Goal: Task Accomplishment & Management: Manage account settings

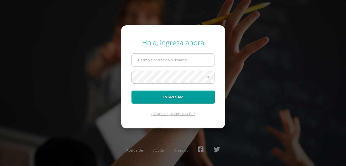
click at [173, 63] on input "text" at bounding box center [173, 60] width 83 height 13
type input "mlfuentese@sagradocorazon.edu.gt"
click at [131, 91] on button "Ingresar" at bounding box center [172, 97] width 83 height 13
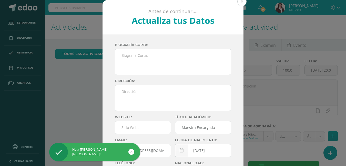
click at [240, 1] on button at bounding box center [241, 1] width 9 height 9
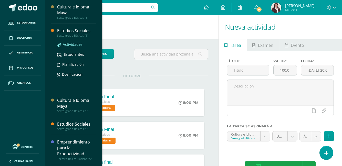
click at [71, 45] on span "Actividades" at bounding box center [73, 44] width 20 height 5
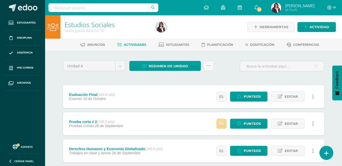
click at [220, 124] on icon at bounding box center [221, 124] width 4 height 4
click at [254, 95] on span "Punteos" at bounding box center [252, 96] width 17 height 9
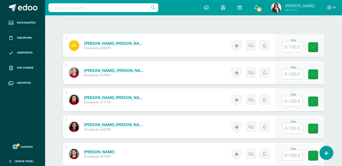
scroll to position [156, 0]
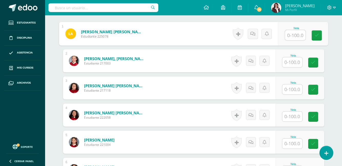
click at [291, 36] on input "text" at bounding box center [295, 35] width 21 height 10
click at [294, 33] on input "text" at bounding box center [295, 35] width 21 height 10
type input "67"
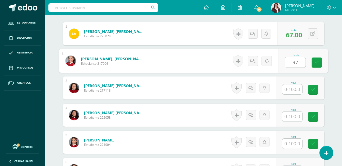
type input "97"
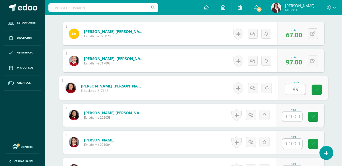
type input "55"
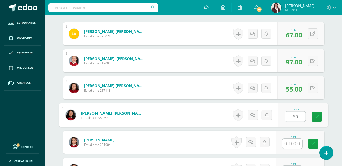
type input "60"
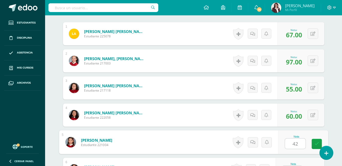
type input "42"
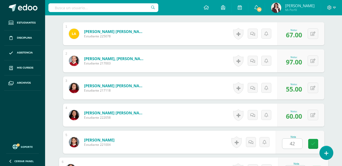
scroll to position [166, 0]
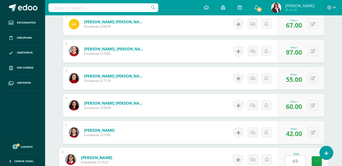
type input "69"
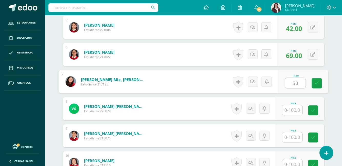
type input "50"
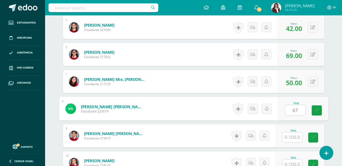
type input "67"
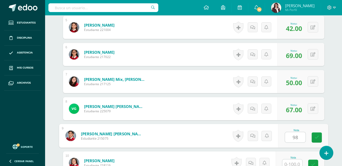
type input "98"
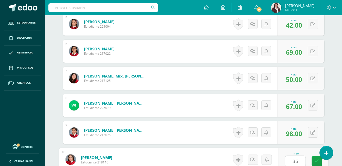
type input "36"
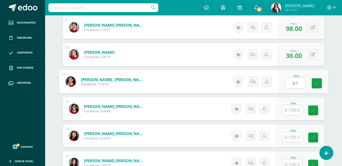
type input "61"
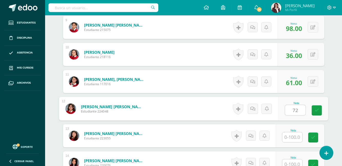
type input "72"
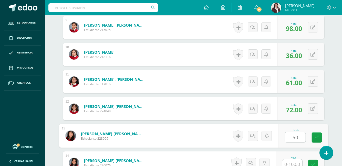
type input "50"
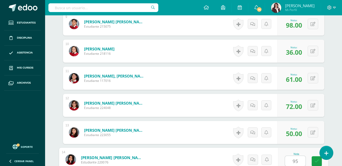
type input "95"
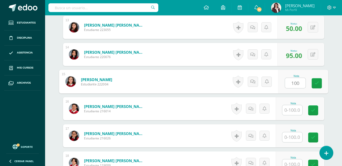
type input "100"
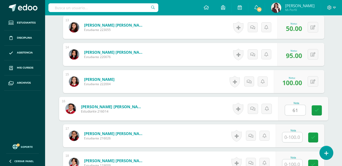
type input "61"
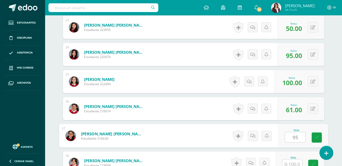
type input "95"
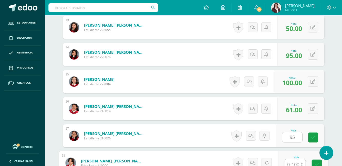
scroll to position [492, 0]
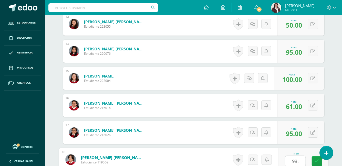
type input "98.5"
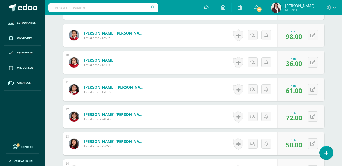
scroll to position [370, 0]
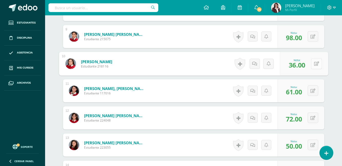
click at [313, 63] on button at bounding box center [316, 63] width 11 height 11
type input "42"
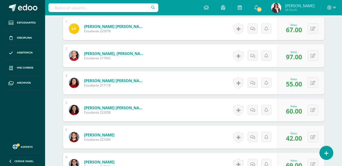
scroll to position [163, 0]
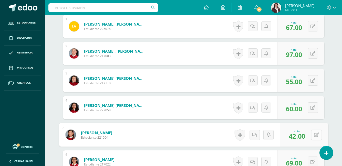
click at [313, 134] on button at bounding box center [316, 135] width 11 height 11
type input "45"
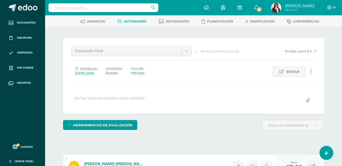
scroll to position [0, 0]
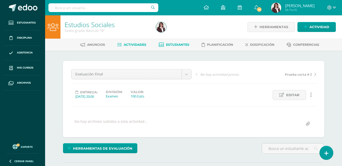
click at [188, 45] on span "Estudiantes" at bounding box center [177, 45] width 23 height 4
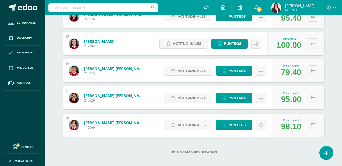
scroll to position [464, 0]
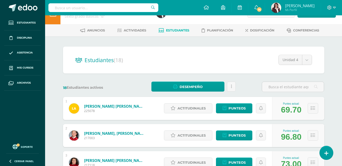
scroll to position [0, 0]
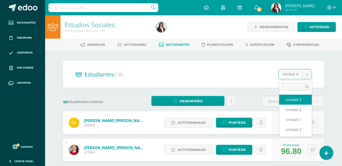
select select "/dashboard/teacher/section/2877/students/?unit=174850"
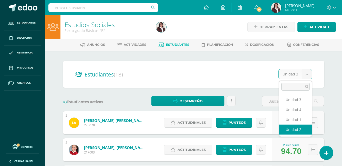
select select "/dashboard/teacher/section/2877/students/?unit=174849"
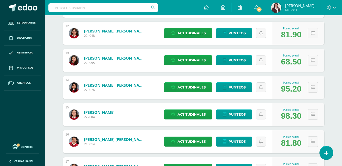
scroll to position [391, 0]
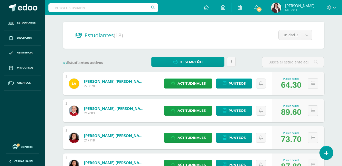
scroll to position [0, 0]
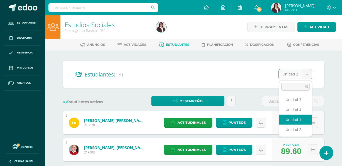
select select "/dashboard/teacher/section/2877/students/?unit=174846"
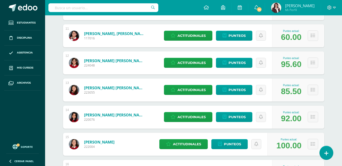
scroll to position [464, 0]
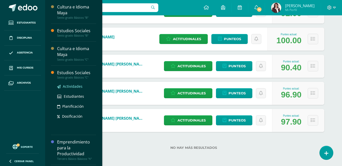
click at [75, 84] on link "Actividades" at bounding box center [76, 87] width 39 height 6
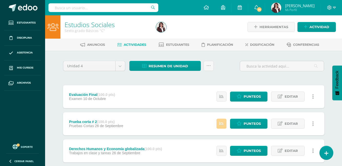
click at [219, 124] on link at bounding box center [222, 124] width 10 height 10
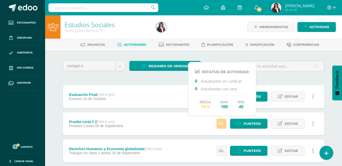
click at [219, 124] on link at bounding box center [222, 124] width 10 height 10
click at [291, 74] on div at bounding box center [282, 68] width 88 height 15
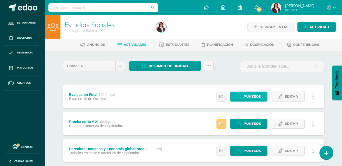
click at [251, 95] on span "Punteos" at bounding box center [252, 96] width 17 height 9
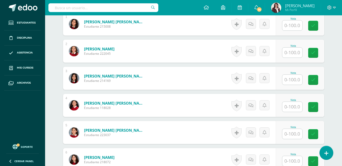
scroll to position [155, 0]
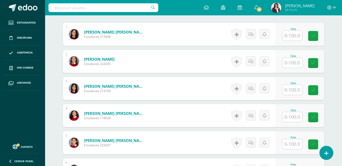
click at [294, 34] on input "text" at bounding box center [292, 36] width 20 height 10
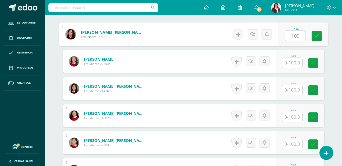
type input "100"
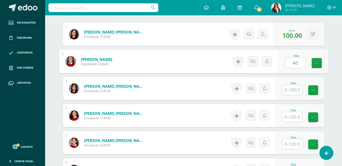
type input "40"
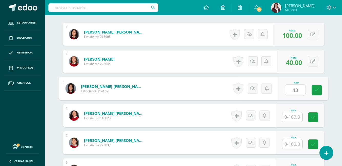
type input "43"
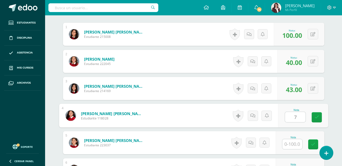
type input "74"
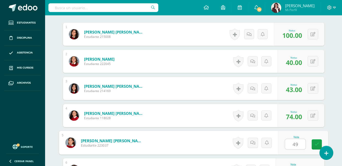
type input "49"
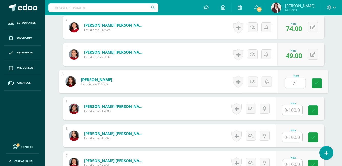
type input "71"
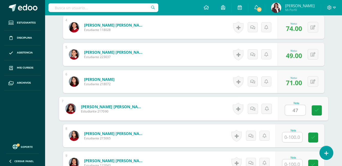
type input "47"
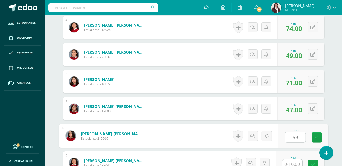
type input "59"
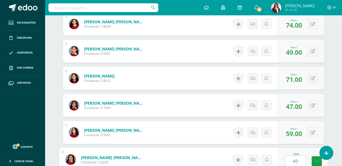
type input "40"
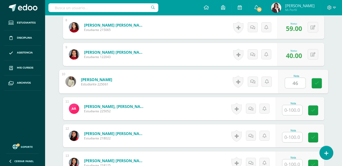
type input "46"
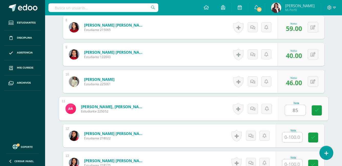
type input "85"
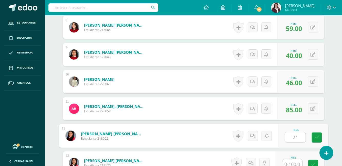
type input "71"
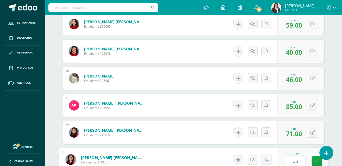
type input "66"
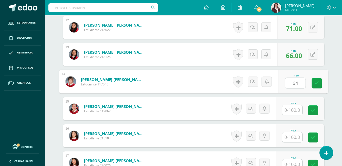
type input "64"
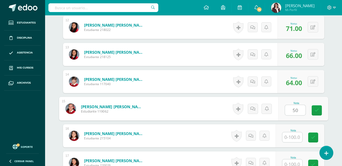
type input "50"
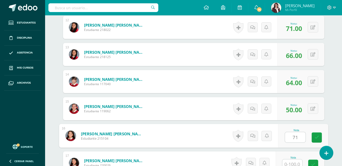
type input "71"
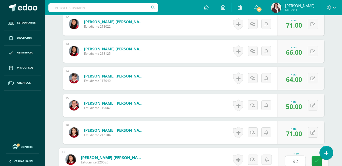
type input "92"
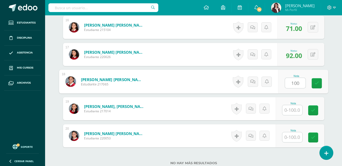
type input "100"
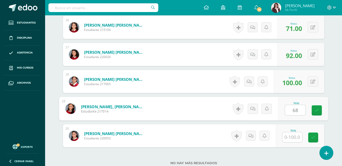
type input "68"
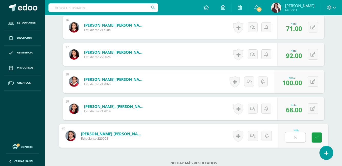
type input "51"
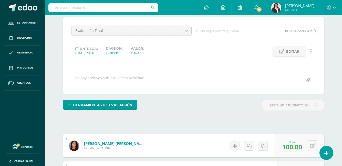
scroll to position [0, 0]
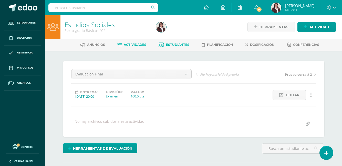
click at [178, 45] on span "Estudiantes" at bounding box center [177, 45] width 23 height 4
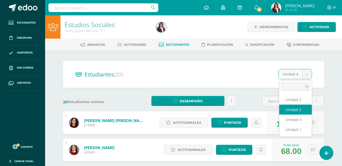
select select "/dashboard/teacher/section/2878/students/?unit=174859"
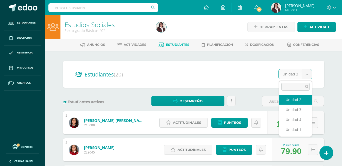
select select "/dashboard/teacher/section/2878/students/?unit=174858"
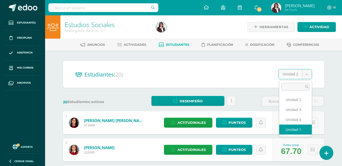
select select "/dashboard/teacher/section/2878/students/?unit=174855"
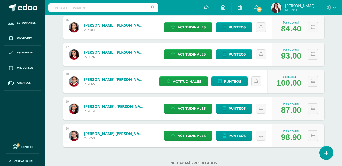
scroll to position [504, 0]
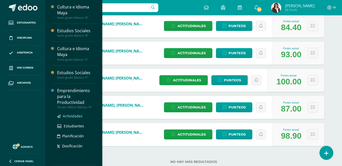
click at [71, 115] on span "Actividades" at bounding box center [73, 116] width 20 height 5
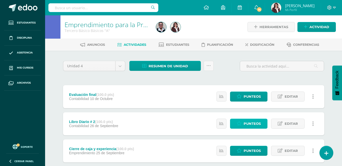
click at [253, 124] on span "Punteos" at bounding box center [252, 123] width 17 height 9
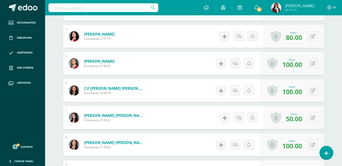
scroll to position [236, 0]
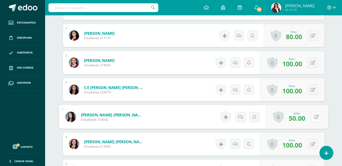
click at [313, 117] on button at bounding box center [316, 117] width 11 height 11
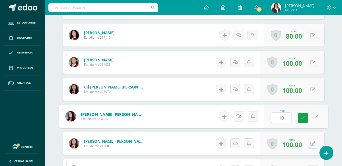
type input "100"
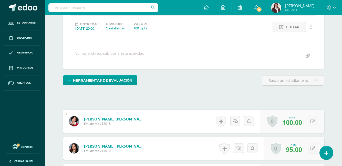
scroll to position [0, 0]
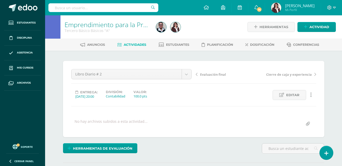
click at [132, 42] on link "Actividades" at bounding box center [131, 45] width 29 height 8
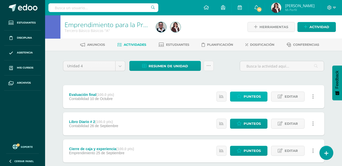
click at [249, 96] on span "Punteos" at bounding box center [252, 96] width 17 height 9
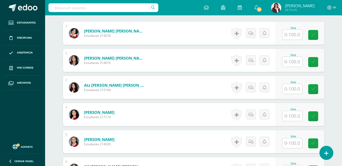
scroll to position [157, 0]
click at [295, 34] on input "text" at bounding box center [292, 34] width 20 height 10
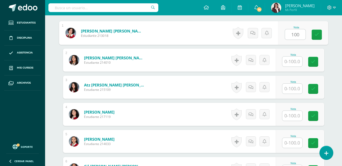
type input "100"
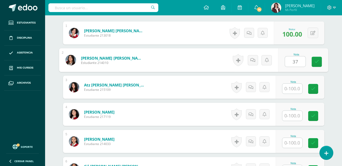
type input "37"
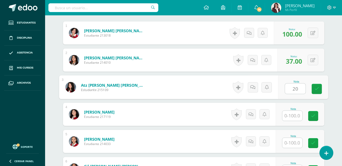
type input "20"
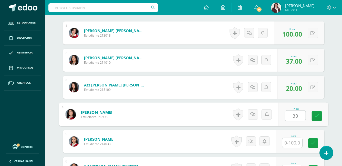
type input "30"
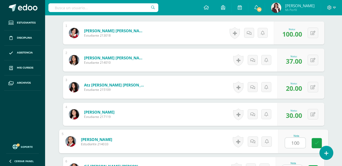
type input "100"
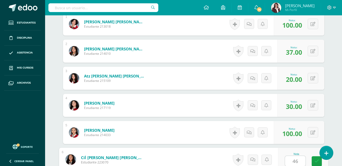
type input "46"
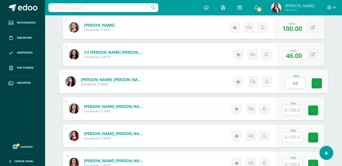
type input "44"
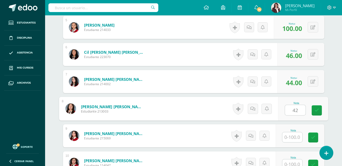
type input "42"
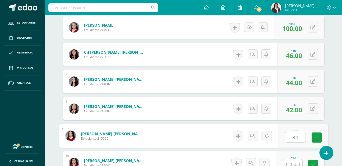
type input "34"
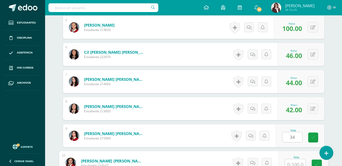
scroll to position [274, 0]
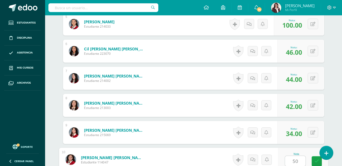
type input "50"
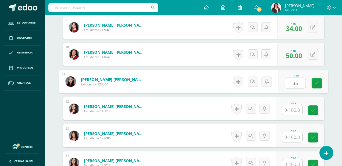
type input "35"
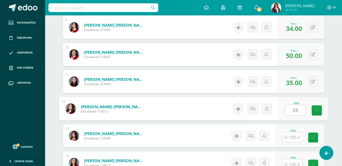
type input "28"
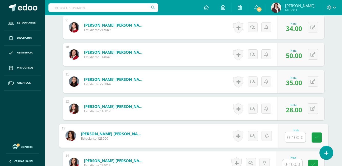
type input "5"
type input "48"
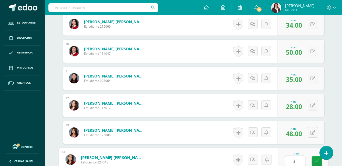
type input "31"
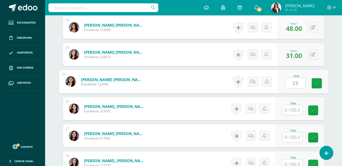
type input "23"
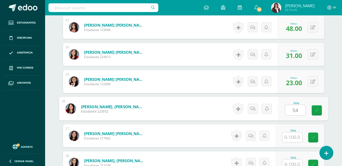
type input "54"
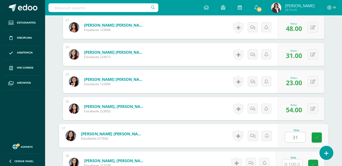
type input "31"
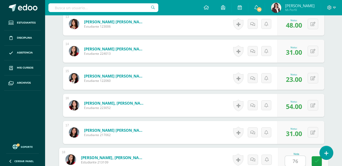
type input "76"
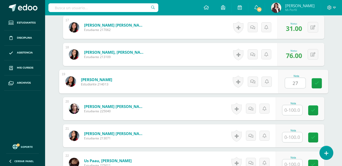
type input "27"
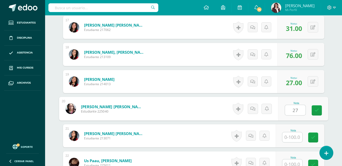
type input "27"
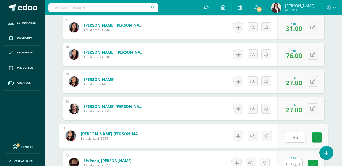
type input "55"
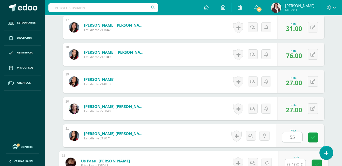
scroll to position [600, 0]
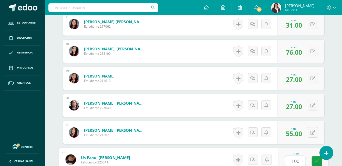
type input "100"
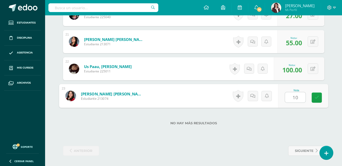
type input "100"
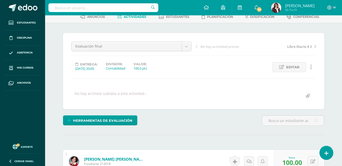
scroll to position [0, 0]
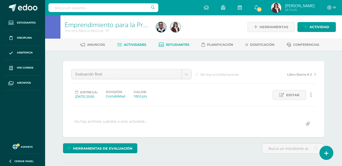
click at [176, 43] on span "Estudiantes" at bounding box center [177, 45] width 23 height 4
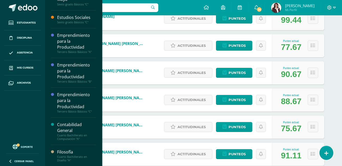
scroll to position [57, 0]
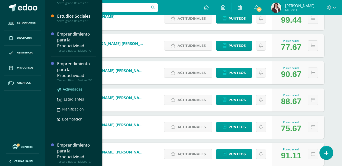
click at [77, 89] on span "Actividades" at bounding box center [73, 89] width 20 height 5
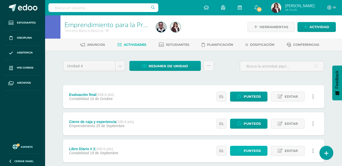
click at [250, 150] on span "Punteos" at bounding box center [252, 150] width 17 height 9
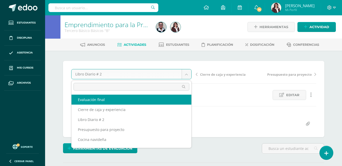
select select "/dashboard/teacher/grade-activity/210285/"
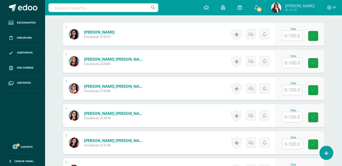
scroll to position [157, 0]
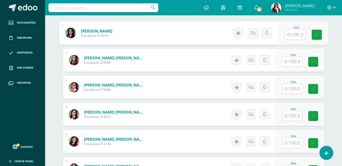
click at [290, 34] on input "text" at bounding box center [295, 34] width 21 height 10
type input "100"
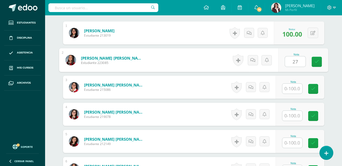
type input "27"
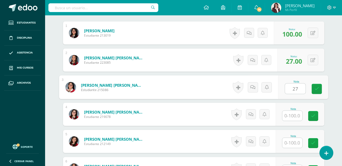
type input "27"
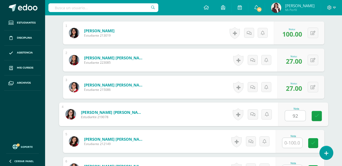
type input "92"
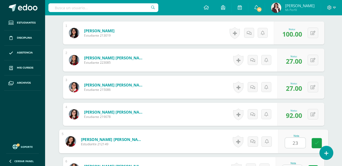
type input "23"
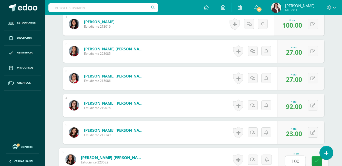
type input "100"
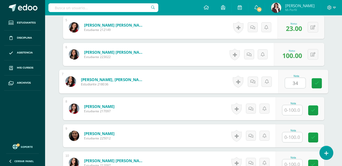
type input "34"
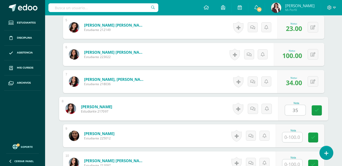
type input "35"
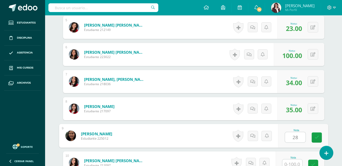
type input "28"
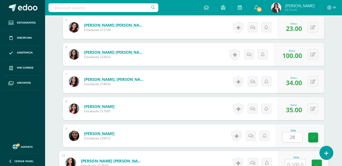
scroll to position [274, 0]
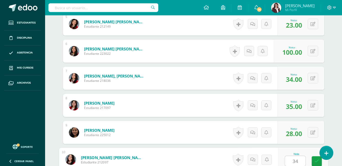
type input "34"
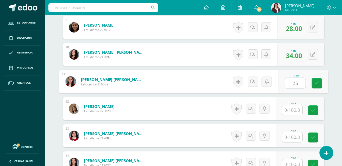
type input "25"
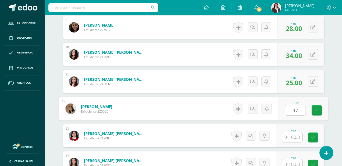
type input "47"
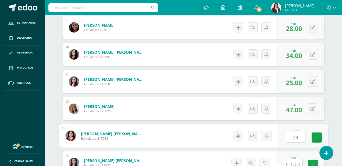
type input "73"
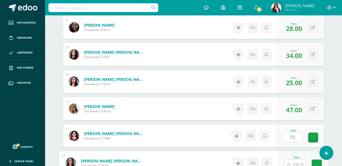
scroll to position [383, 0]
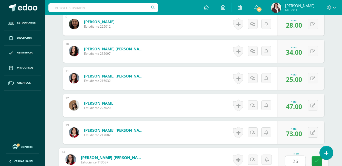
type input "26"
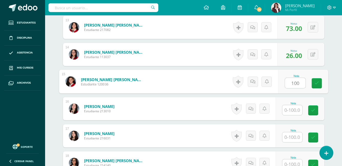
type input "100"
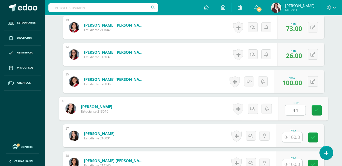
type input "44"
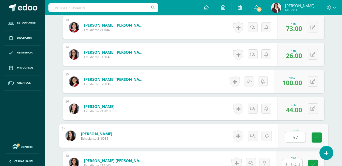
type input "57"
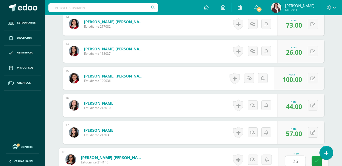
type input "26"
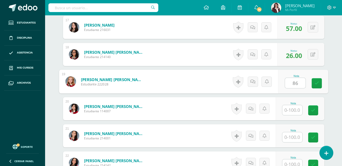
type input "86"
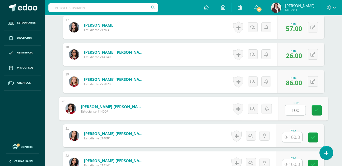
type input "100"
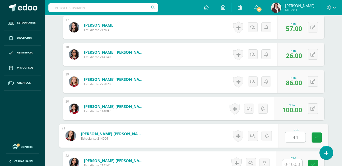
type input "44"
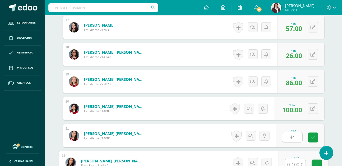
scroll to position [600, 0]
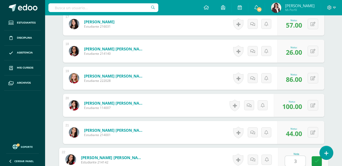
type input "34"
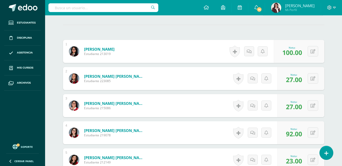
scroll to position [0, 0]
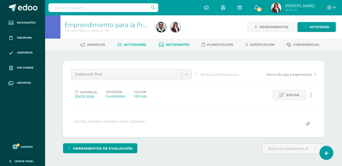
click at [177, 42] on link "Estudiantes" at bounding box center [174, 45] width 31 height 8
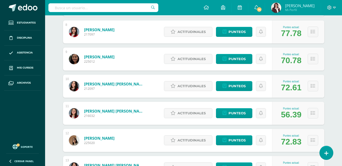
scroll to position [289, 0]
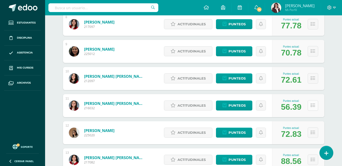
click at [313, 105] on icon at bounding box center [313, 106] width 4 height 4
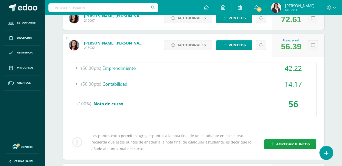
scroll to position [351, 0]
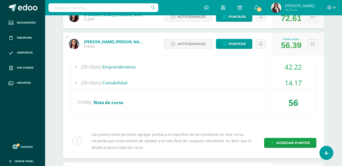
click at [299, 84] on div "14.17" at bounding box center [293, 83] width 46 height 12
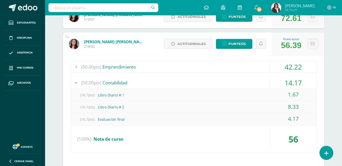
click at [332, 85] on div "Estudiantes (22) Unidad 4 Unidad 4 Unidad 1 Unidad 3 Unidad 2 22 Estudiantes ac…" at bounding box center [194, 114] width 282 height 828
click at [313, 43] on icon at bounding box center [313, 44] width 4 height 4
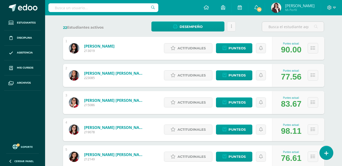
scroll to position [0, 0]
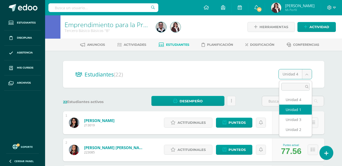
select select "/dashboard/teacher/section/3006/students/?unit=176007"
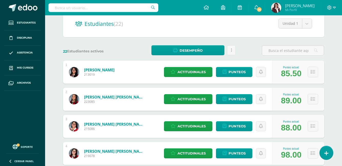
scroll to position [47, 0]
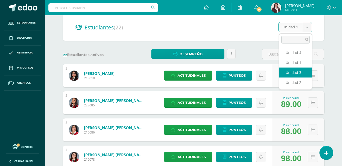
select select "/dashboard/teacher/section/3006/students/?unit=176011"
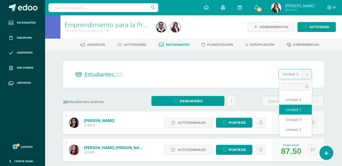
select select "/dashboard/teacher/section/3006/students/?unit=176007"
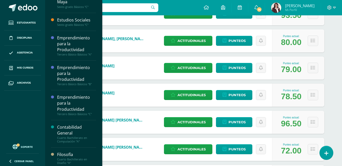
scroll to position [60, 0]
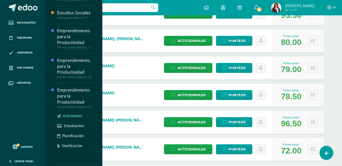
click at [69, 116] on span "Actividades" at bounding box center [73, 116] width 20 height 5
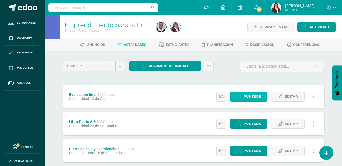
click at [252, 95] on span "Punteos" at bounding box center [252, 96] width 17 height 9
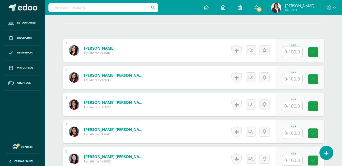
scroll to position [142, 0]
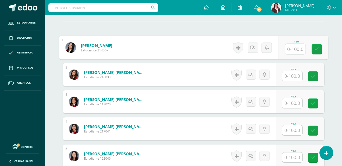
click at [293, 49] on input "text" at bounding box center [295, 49] width 21 height 10
type input "24"
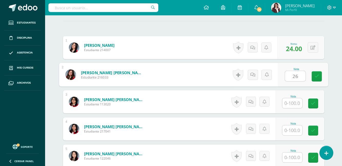
type input "26"
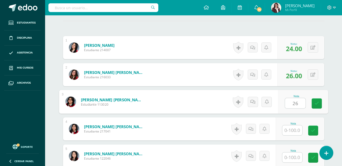
type input "26"
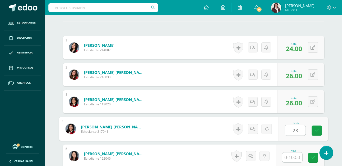
type input "28"
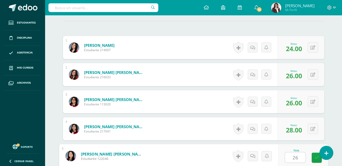
type input "26"
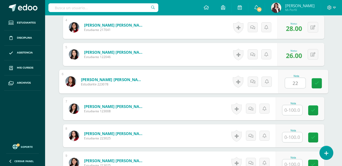
type input "22"
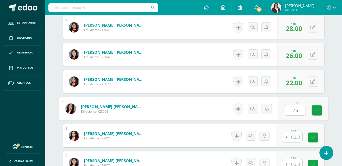
type input "76"
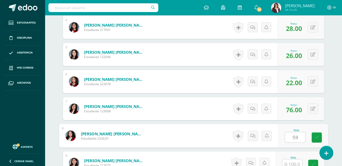
type input "59"
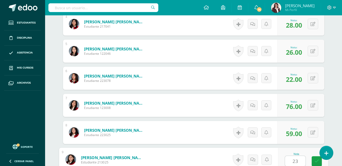
type input "23"
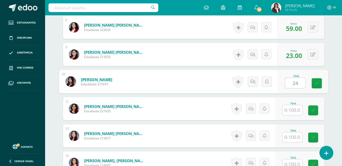
type input "24"
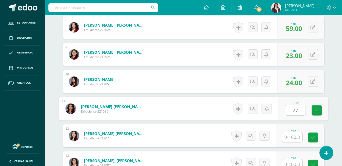
type input "27"
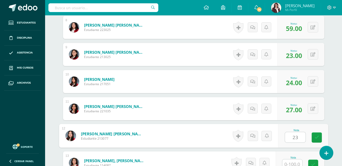
type input "23"
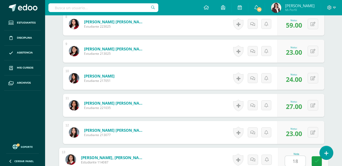
type input "18"
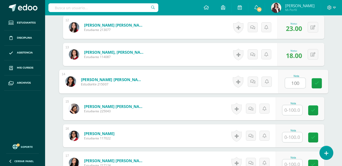
type input "100"
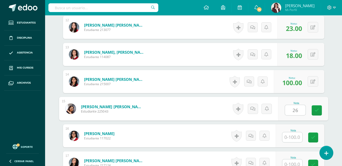
type input "26"
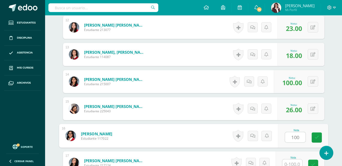
type input "100"
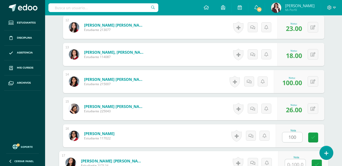
scroll to position [464, 0]
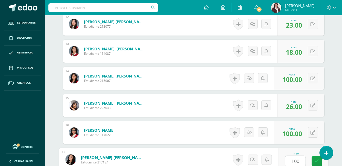
type input "100"
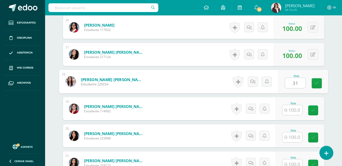
type input "31"
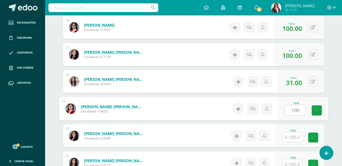
type input "100"
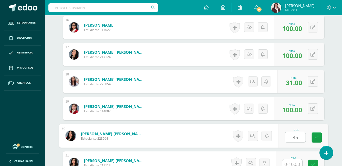
type input "35"
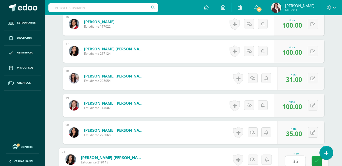
type input "36"
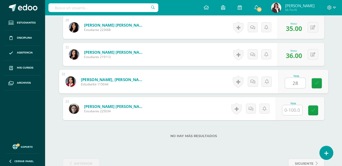
type input "28"
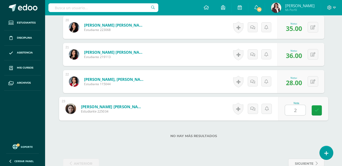
type input "26"
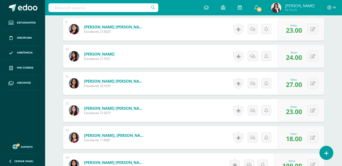
scroll to position [0, 0]
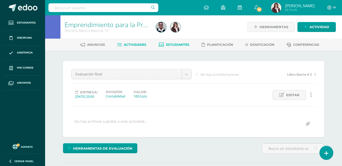
click at [177, 45] on span "Estudiantes" at bounding box center [177, 45] width 23 height 4
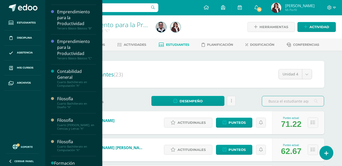
scroll to position [110, 0]
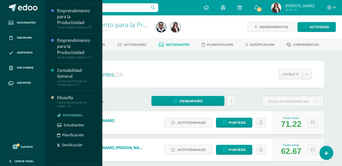
click at [71, 114] on span "Actividades" at bounding box center [73, 115] width 20 height 5
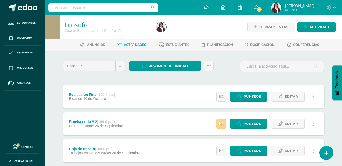
click at [221, 125] on icon at bounding box center [221, 124] width 4 height 4
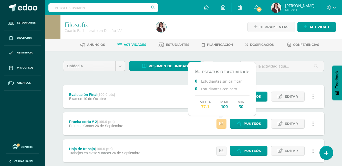
click at [221, 125] on icon at bounding box center [221, 124] width 4 height 4
click at [312, 75] on div at bounding box center [282, 68] width 88 height 15
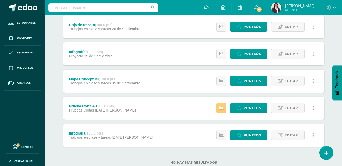
scroll to position [139, 0]
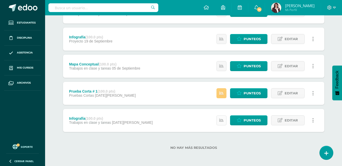
click at [222, 120] on icon at bounding box center [221, 120] width 4 height 4
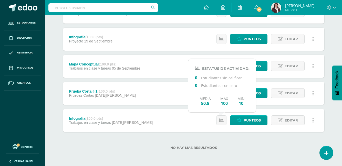
click at [248, 136] on div "No hay más resultados" at bounding box center [193, 144] width 261 height 24
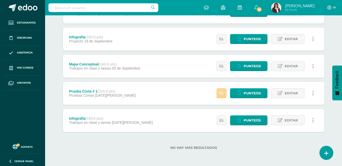
click at [223, 95] on icon at bounding box center [221, 93] width 4 height 4
click at [245, 146] on label "No hay más resultados" at bounding box center [193, 148] width 261 height 4
click at [249, 65] on span "Punteos" at bounding box center [252, 66] width 17 height 9
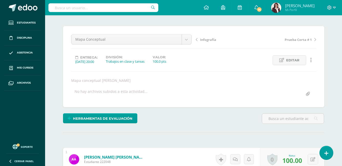
scroll to position [18, 0]
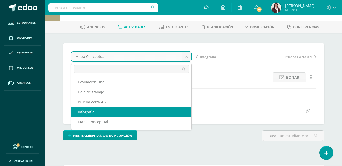
select select "/dashboard/teacher/grade-activity/210306/"
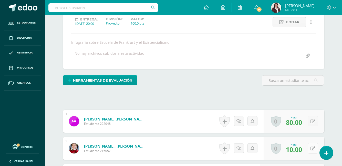
scroll to position [73, 0]
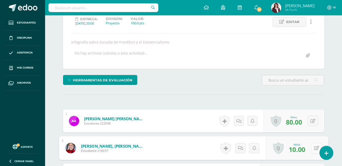
click at [312, 148] on button at bounding box center [316, 148] width 11 height 11
type input "45"
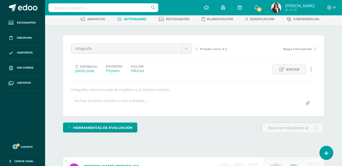
scroll to position [0, 0]
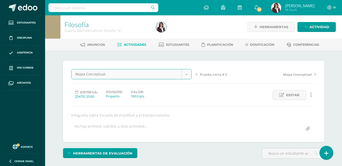
select select "/dashboard/teacher/grade-activity/210304/"
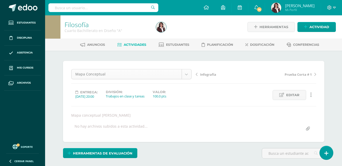
scroll to position [0, 0]
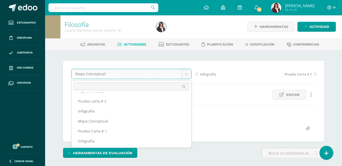
scroll to position [19, 0]
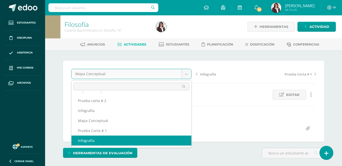
select select "/dashboard/teacher/grade-activity/206552/"
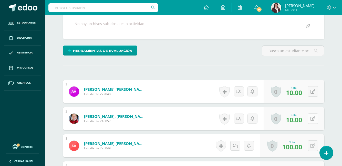
scroll to position [103, 0]
click at [312, 119] on button at bounding box center [313, 118] width 11 height 11
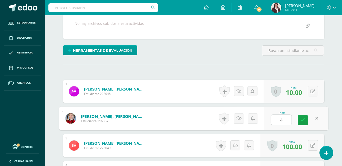
type input "40"
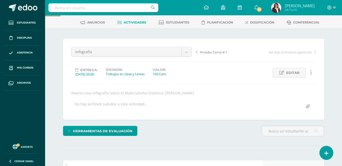
scroll to position [0, 0]
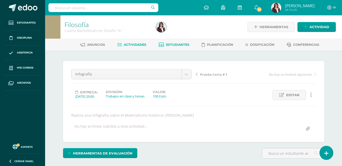
click at [174, 46] on span "Estudiantes" at bounding box center [177, 45] width 23 height 4
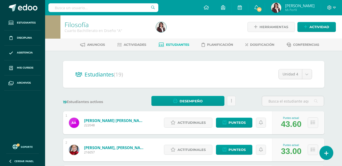
drag, startPoint x: 290, startPoint y: 61, endPoint x: 239, endPoint y: 55, distance: 52.1
